Goal: Find specific page/section: Find specific page/section

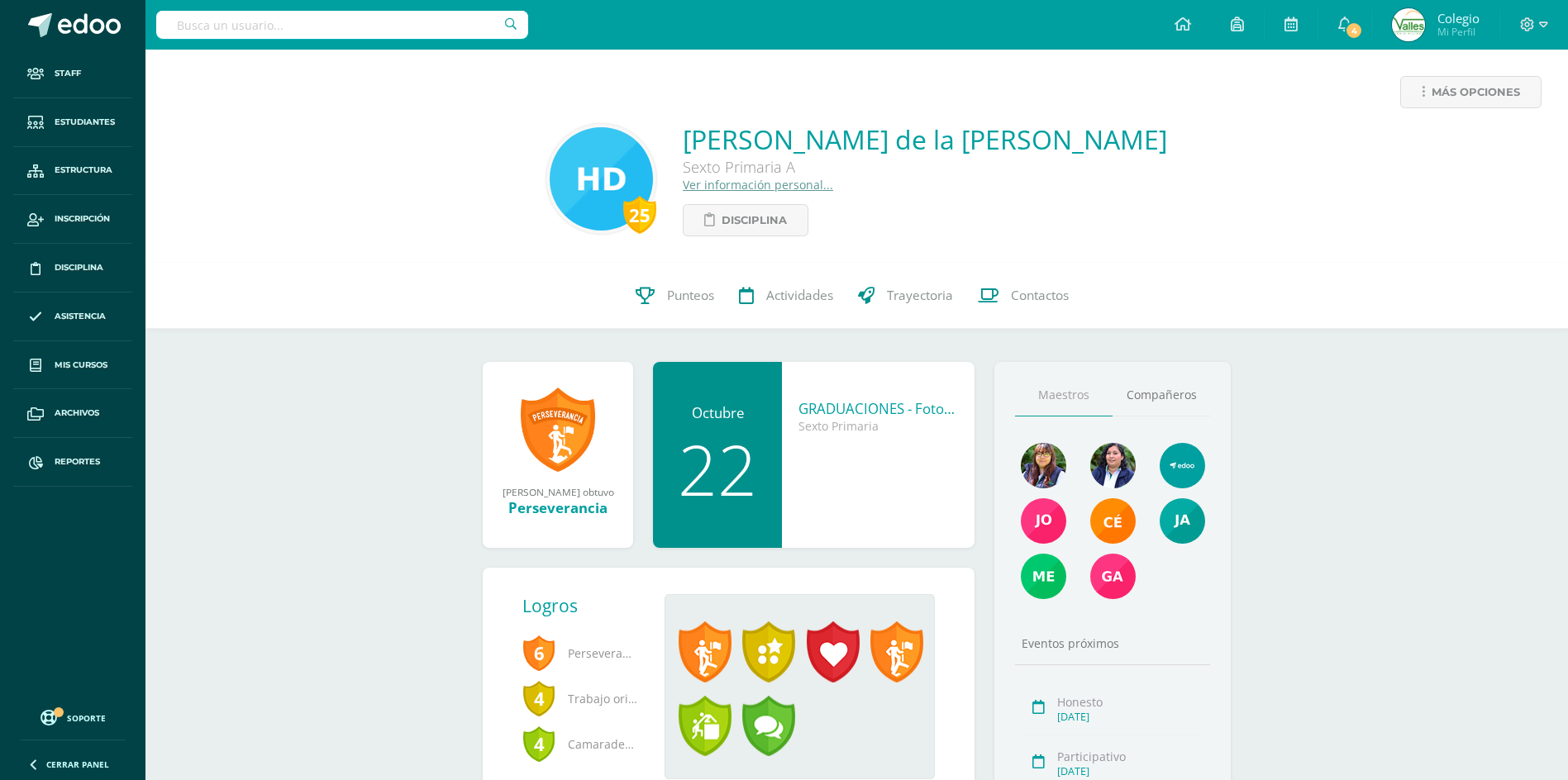
click at [805, 180] on link "Ver información personal..." at bounding box center [758, 184] width 150 height 16
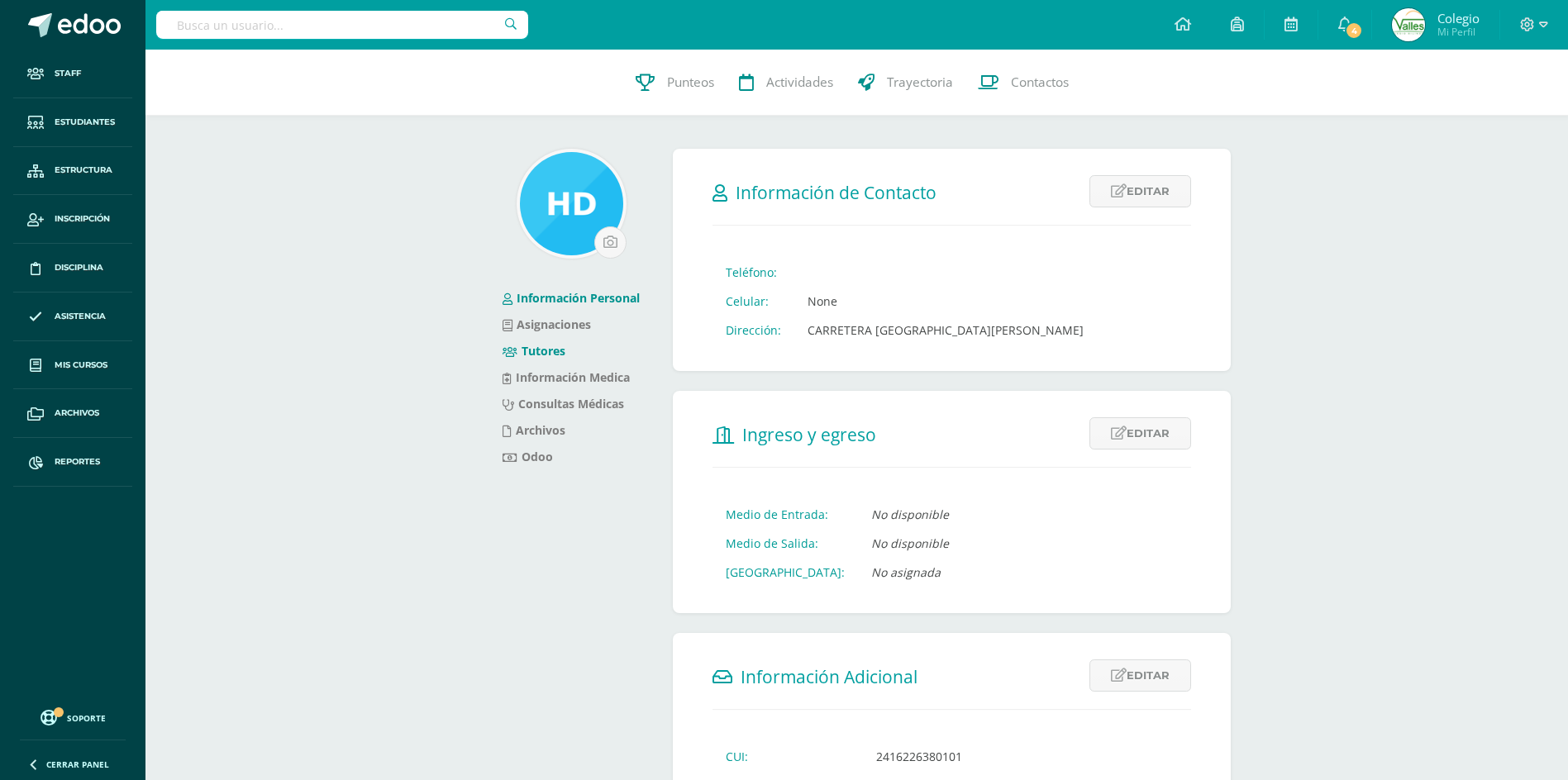
click at [524, 344] on link "Tutores" at bounding box center [534, 351] width 63 height 16
